Goal: Transaction & Acquisition: Purchase product/service

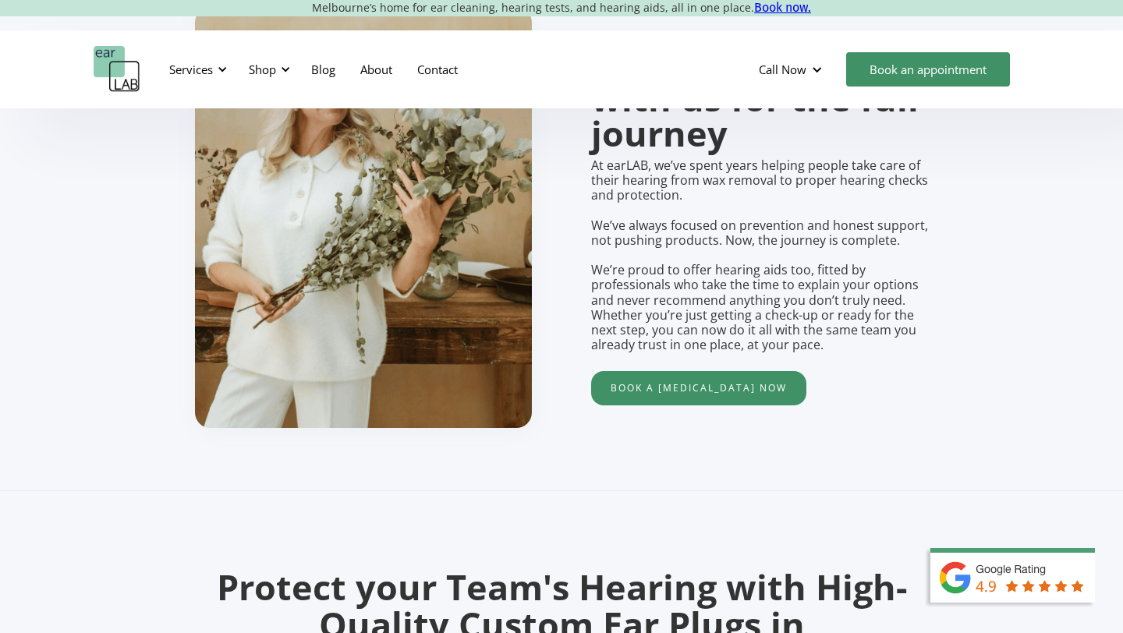
scroll to position [1300, 0]
click at [276, 71] on div "Shop" at bounding box center [262, 70] width 27 height 16
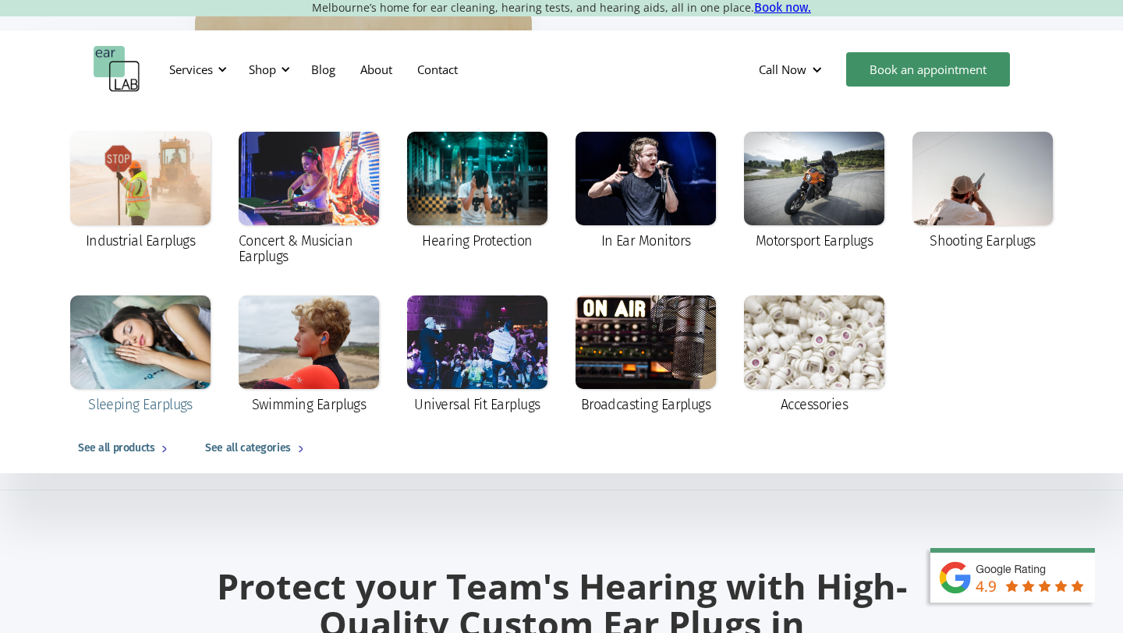
click at [140, 349] on div at bounding box center [140, 343] width 140 height 94
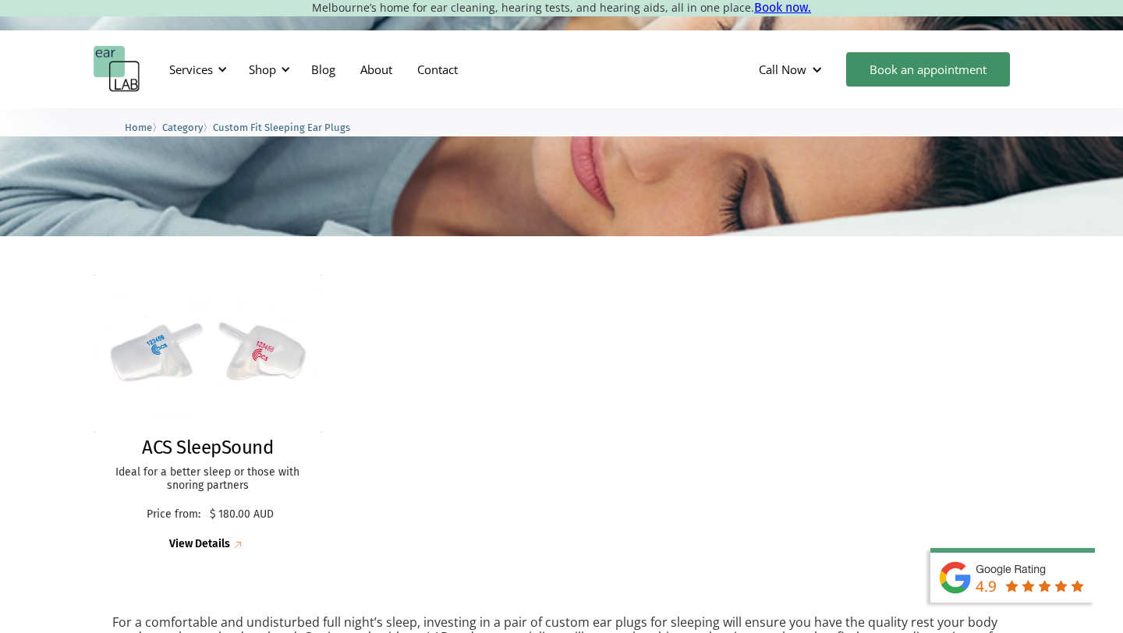
scroll to position [218, 0]
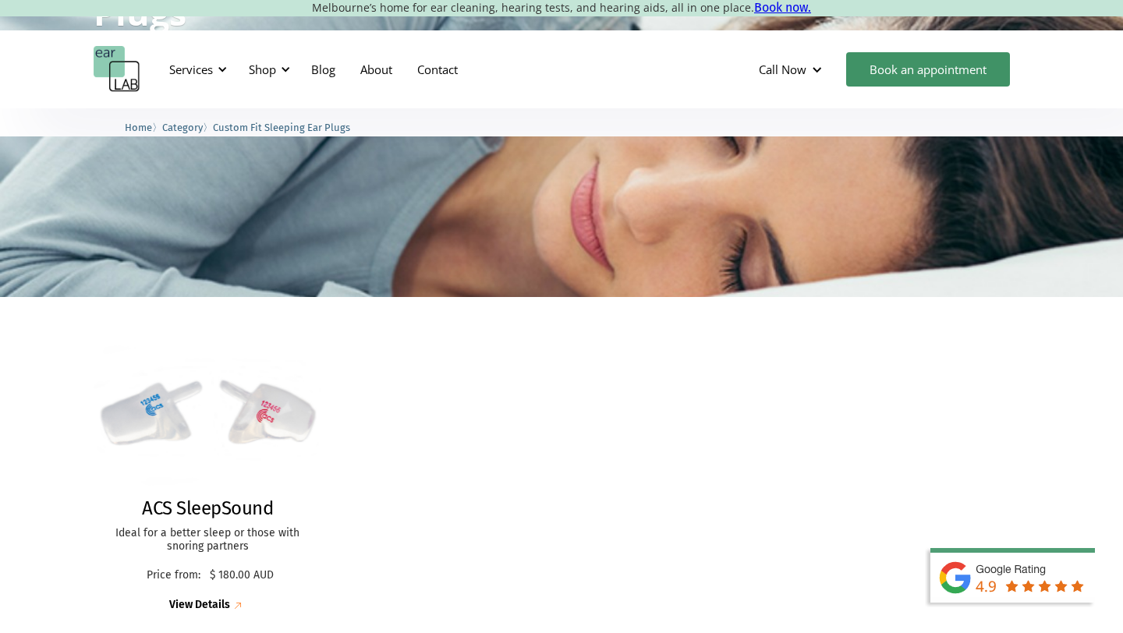
click at [191, 601] on div "View Details" at bounding box center [199, 605] width 61 height 13
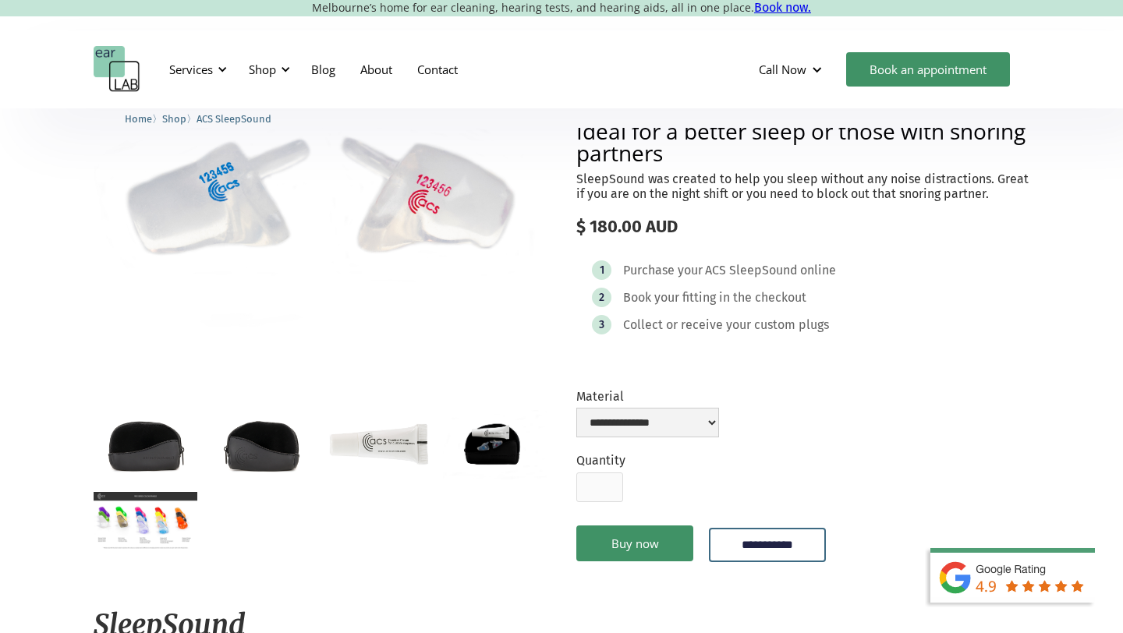
scroll to position [136, 0]
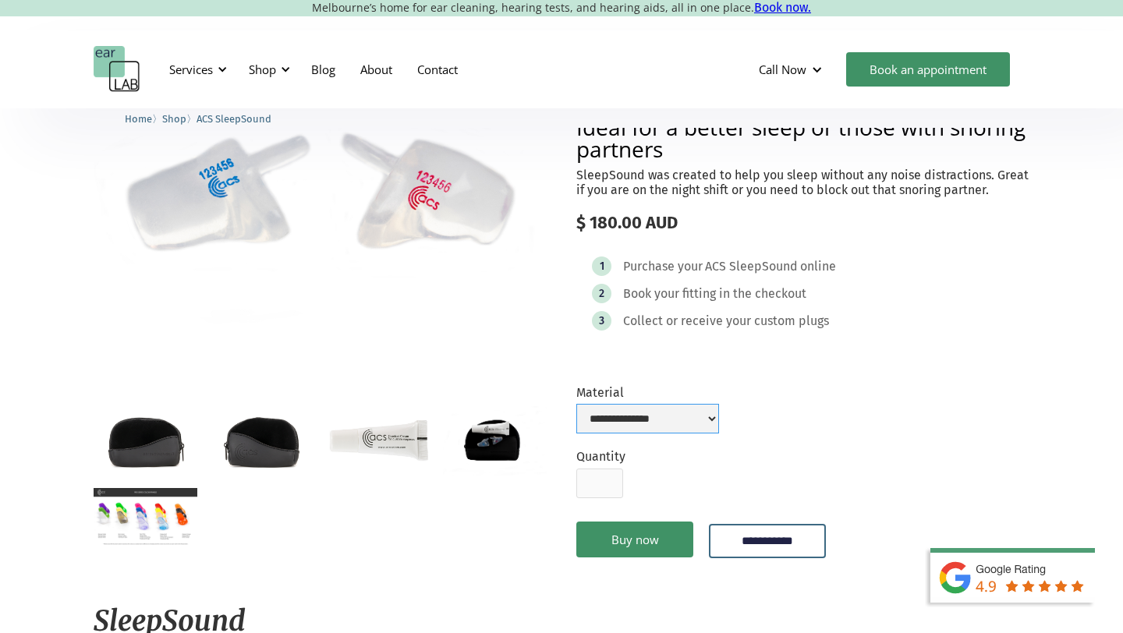
click at [719, 417] on select "**********" at bounding box center [647, 419] width 143 height 30
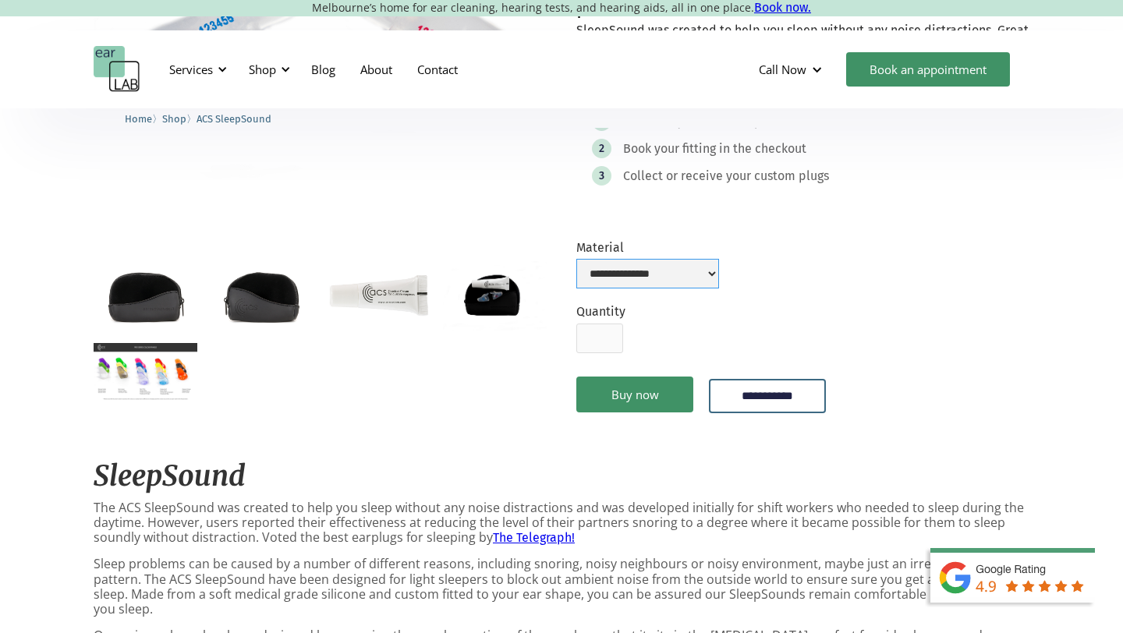
scroll to position [0, 0]
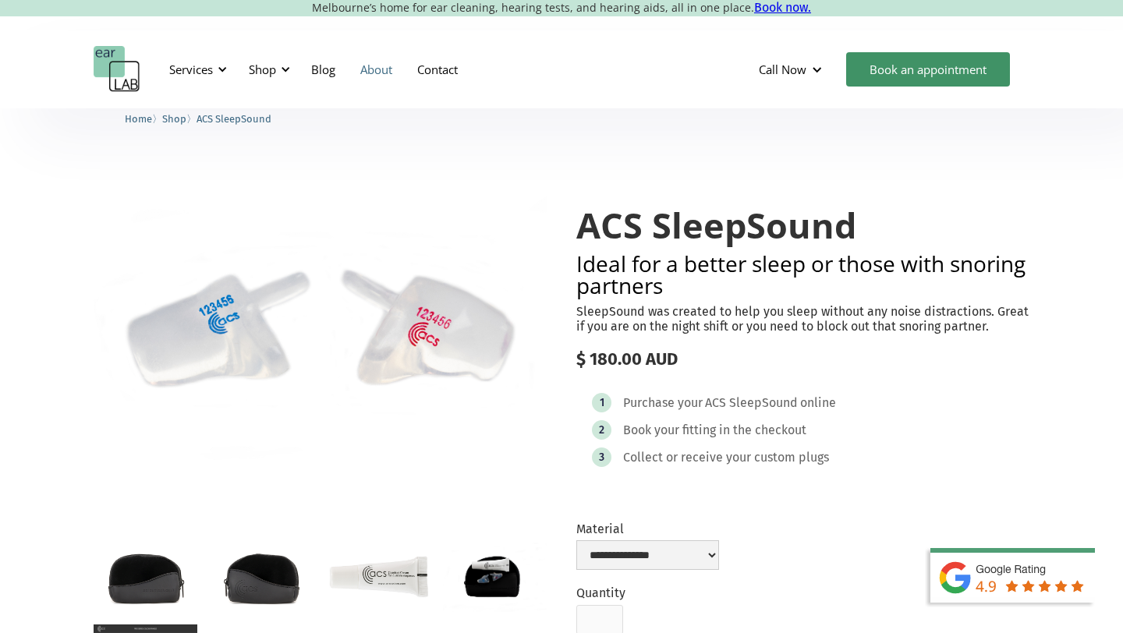
click at [385, 69] on link "About" at bounding box center [376, 69] width 57 height 45
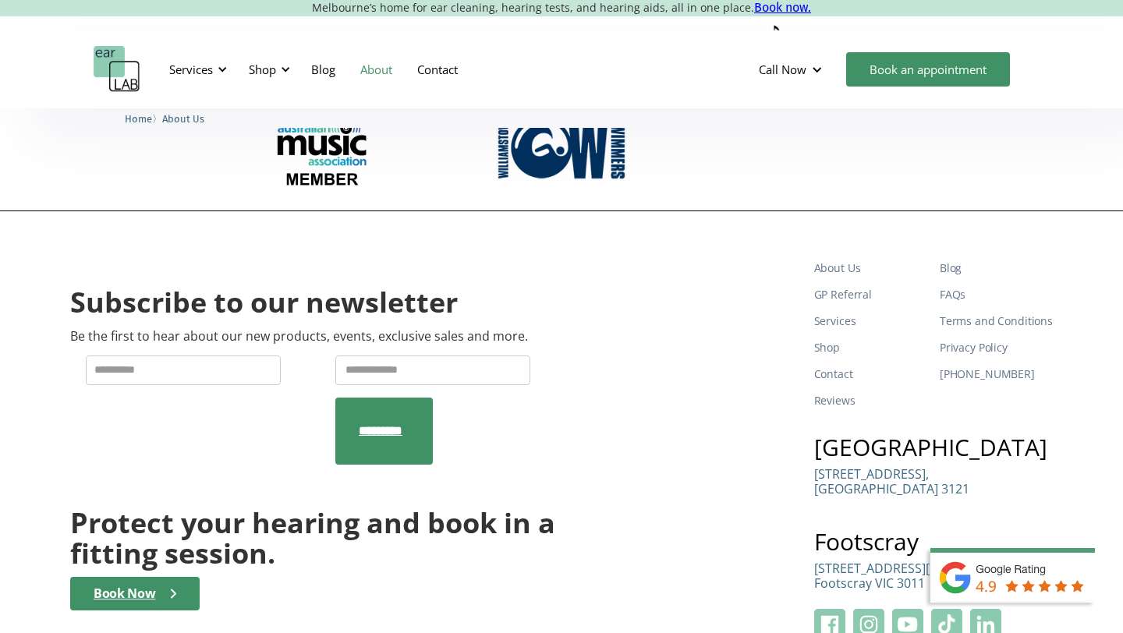
scroll to position [2413, 0]
